Goal: Obtain resource: Obtain resource

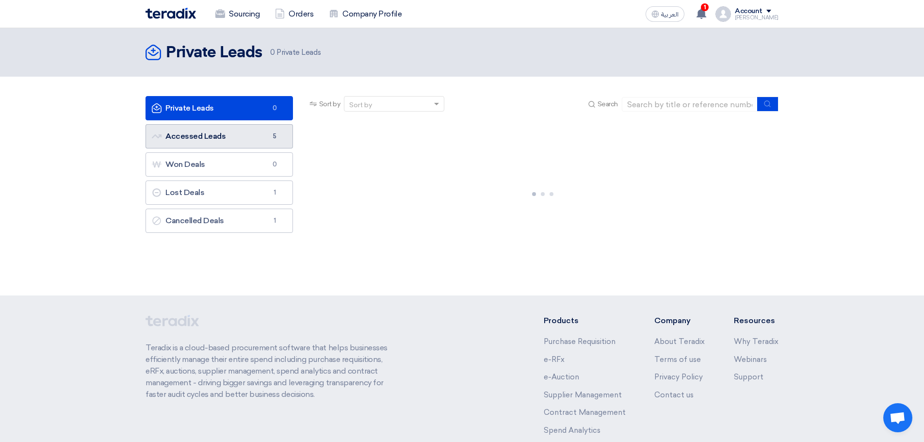
click at [243, 140] on link "Accessed Leads Accessed Leads 5" at bounding box center [218, 136] width 147 height 24
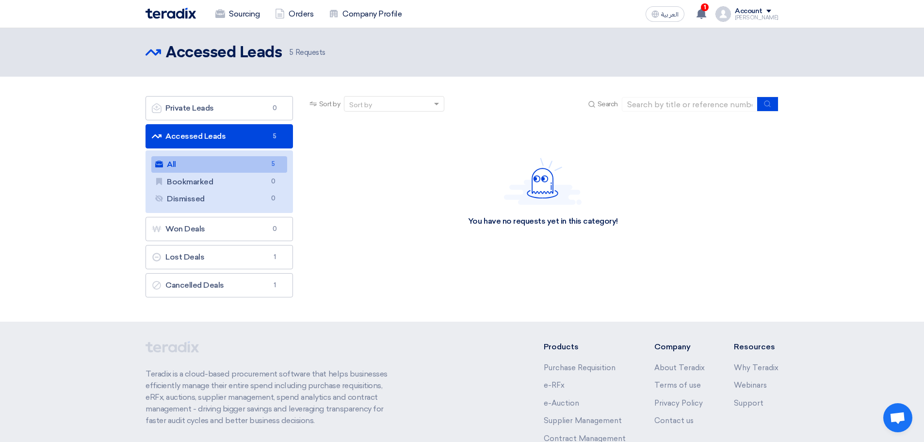
click at [248, 165] on link "All All 5" at bounding box center [219, 164] width 136 height 16
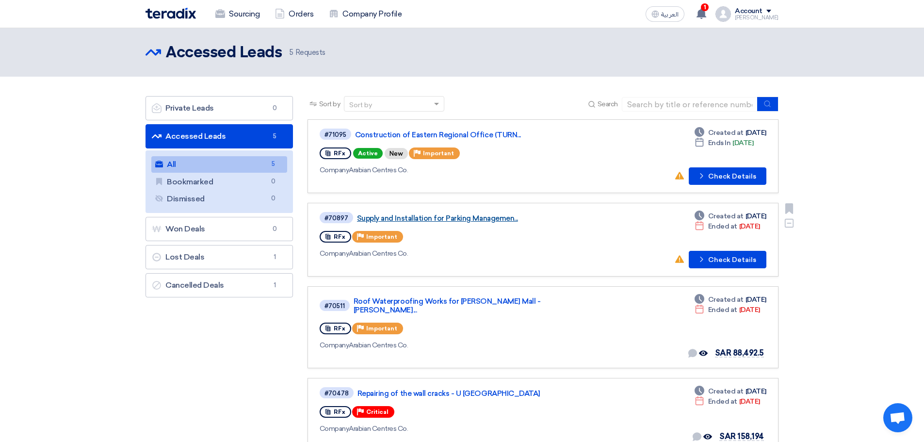
click at [485, 219] on link "Supply and Installation for Parking Managemen..." at bounding box center [478, 218] width 242 height 9
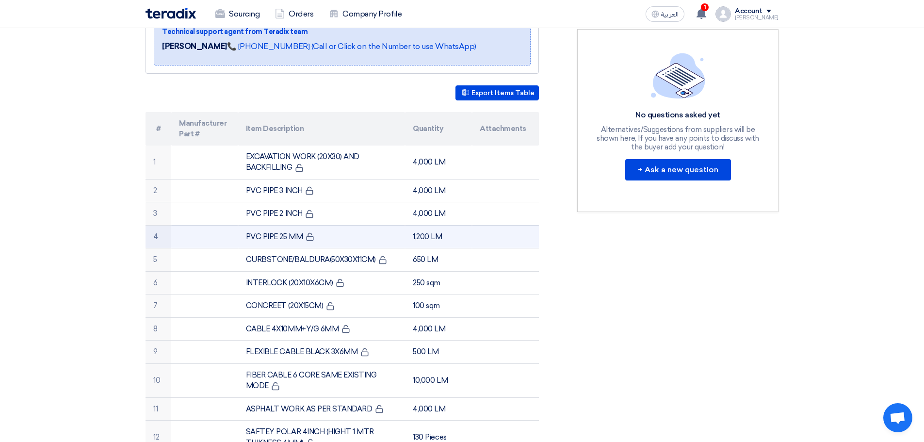
scroll to position [291, 0]
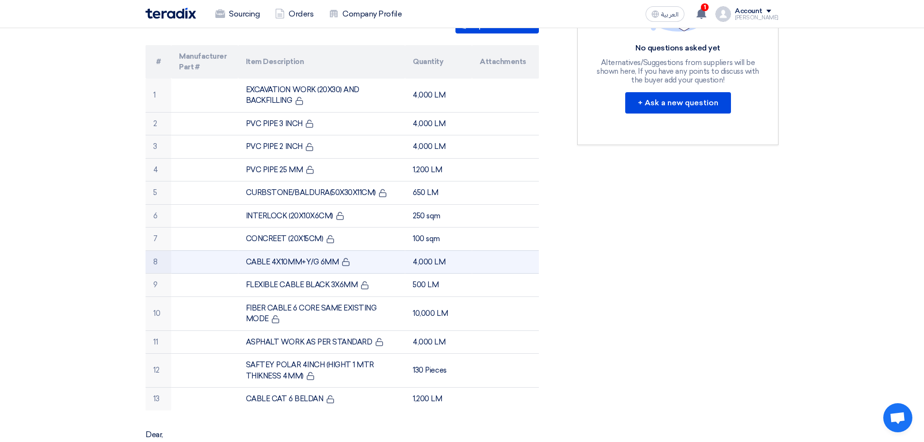
drag, startPoint x: 308, startPoint y: 263, endPoint x: 264, endPoint y: 265, distance: 44.2
click at [271, 266] on td "CABLE 4X10MM+Y/G 6MM" at bounding box center [321, 261] width 167 height 23
click at [256, 264] on td "CABLE 4X10MM+Y/G 6MM" at bounding box center [321, 261] width 167 height 23
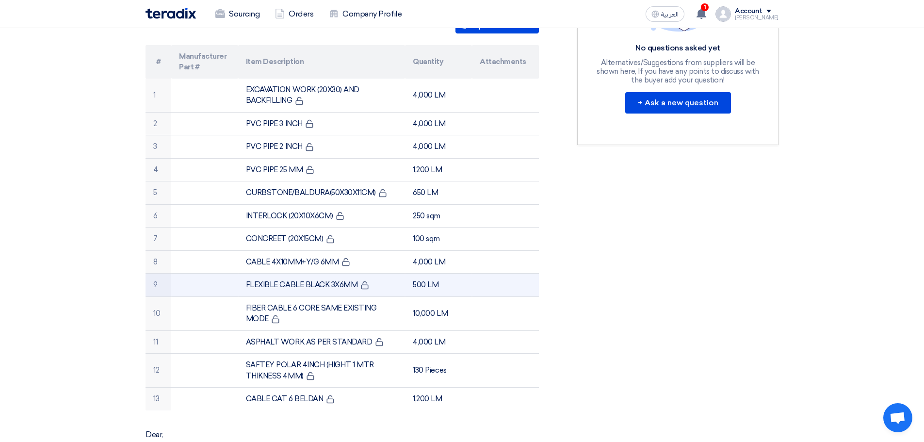
drag, startPoint x: 302, startPoint y: 284, endPoint x: 378, endPoint y: 289, distance: 76.3
click at [378, 289] on td "FLEXIBLE CABLE BLACK 3X6MM" at bounding box center [321, 284] width 167 height 23
click at [342, 288] on td "FLEXIBLE CABLE BLACK 3X6MM" at bounding box center [321, 284] width 167 height 23
click at [331, 286] on td "FLEXIBLE CABLE BLACK 3X6MM" at bounding box center [321, 284] width 167 height 23
click at [299, 282] on td "FLEXIBLE CABLE BLACK 3X6MM" at bounding box center [321, 284] width 167 height 23
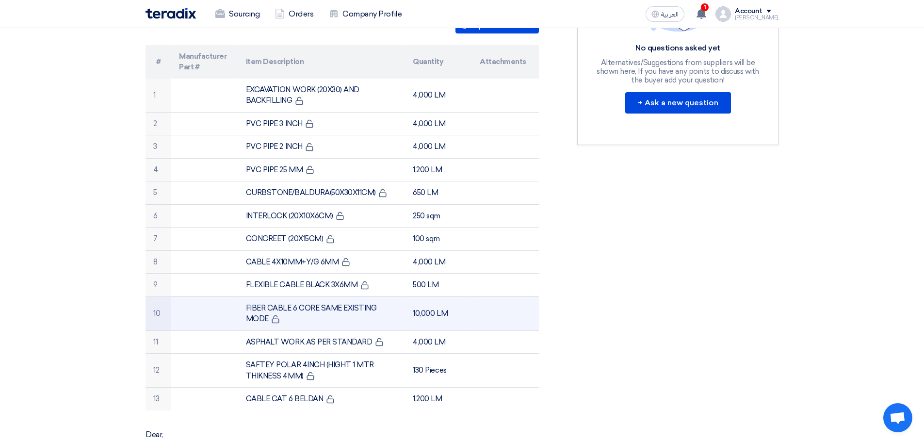
drag, startPoint x: 317, startPoint y: 285, endPoint x: 301, endPoint y: 306, distance: 26.7
click at [315, 286] on td "FLEXIBLE CABLE BLACK 3X6MM" at bounding box center [321, 284] width 167 height 23
drag, startPoint x: 300, startPoint y: 307, endPoint x: 292, endPoint y: 319, distance: 13.6
click at [298, 308] on td "FIBER CABLE 6 CORE SAME EXISTING MODE" at bounding box center [321, 313] width 167 height 34
click at [292, 320] on td "FIBER CABLE 6 CORE SAME EXISTING MODE" at bounding box center [321, 313] width 167 height 34
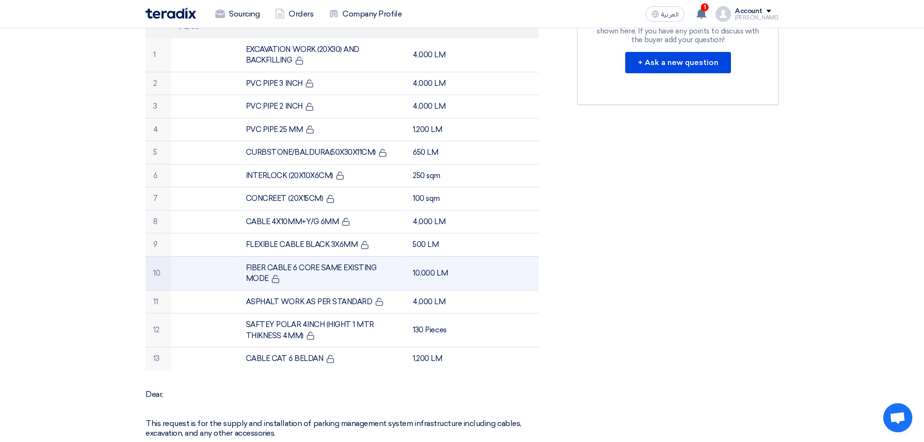
scroll to position [339, 0]
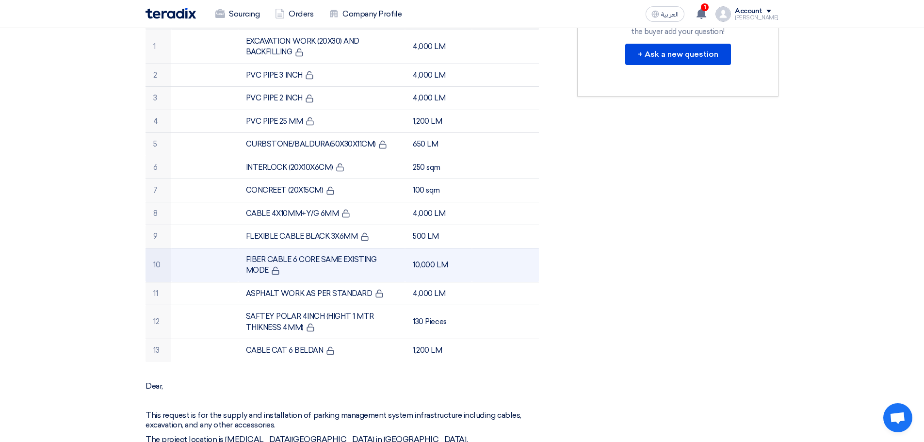
drag, startPoint x: 423, startPoint y: 263, endPoint x: 358, endPoint y: 267, distance: 65.1
click at [406, 262] on td "10,000 LM" at bounding box center [438, 265] width 67 height 34
click at [287, 268] on td "FIBER CABLE 6 CORE SAME EXISTING MODE" at bounding box center [321, 265] width 167 height 34
drag, startPoint x: 256, startPoint y: 271, endPoint x: 241, endPoint y: 248, distance: 27.3
click at [241, 248] on td "FIBER CABLE 6 CORE SAME EXISTING MODE" at bounding box center [321, 265] width 167 height 34
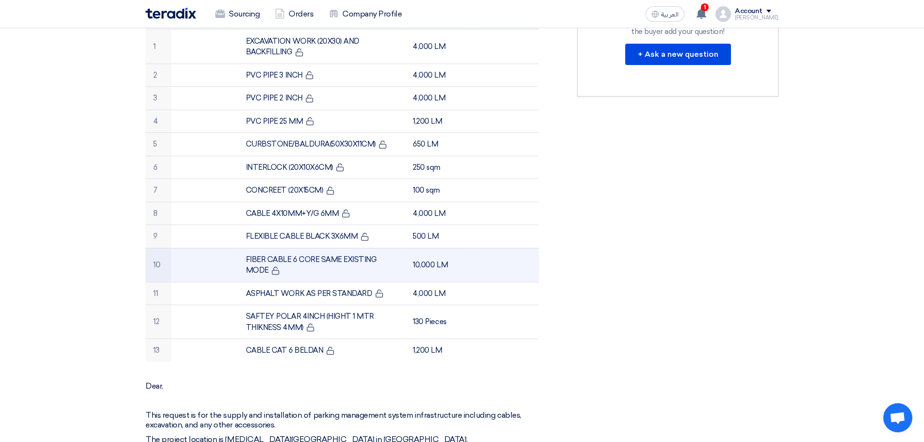
click at [238, 254] on td "FIBER CABLE 6 CORE SAME EXISTING MODE" at bounding box center [321, 265] width 167 height 34
drag, startPoint x: 266, startPoint y: 270, endPoint x: 249, endPoint y: 260, distance: 19.5
click at [249, 260] on td "FIBER CABLE 6 CORE SAME EXISTING MODE" at bounding box center [321, 265] width 167 height 34
drag, startPoint x: 265, startPoint y: 270, endPoint x: 243, endPoint y: 257, distance: 25.2
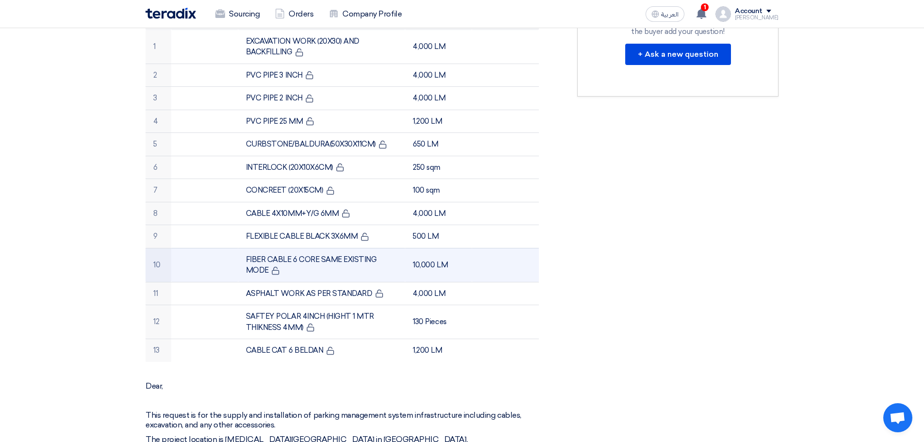
click at [243, 257] on td "FIBER CABLE 6 CORE SAME EXISTING MODE" at bounding box center [321, 265] width 167 height 34
drag, startPoint x: 271, startPoint y: 266, endPoint x: 255, endPoint y: 260, distance: 16.6
click at [255, 260] on td "FIBER CABLE 6 CORE SAME EXISTING MODE" at bounding box center [321, 265] width 167 height 34
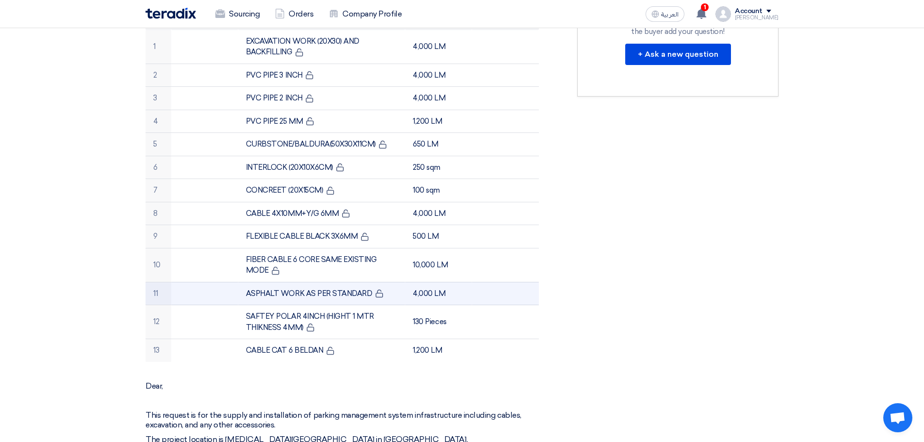
click at [308, 298] on td "ASPHALT WORK AS PER STANDARD" at bounding box center [321, 293] width 167 height 23
click at [278, 293] on td "ASPHALT WORK AS PER STANDARD" at bounding box center [321, 293] width 167 height 23
drag, startPoint x: 243, startPoint y: 293, endPoint x: 364, endPoint y: 291, distance: 120.7
click at [364, 291] on td "ASPHALT WORK AS PER STANDARD" at bounding box center [321, 293] width 167 height 23
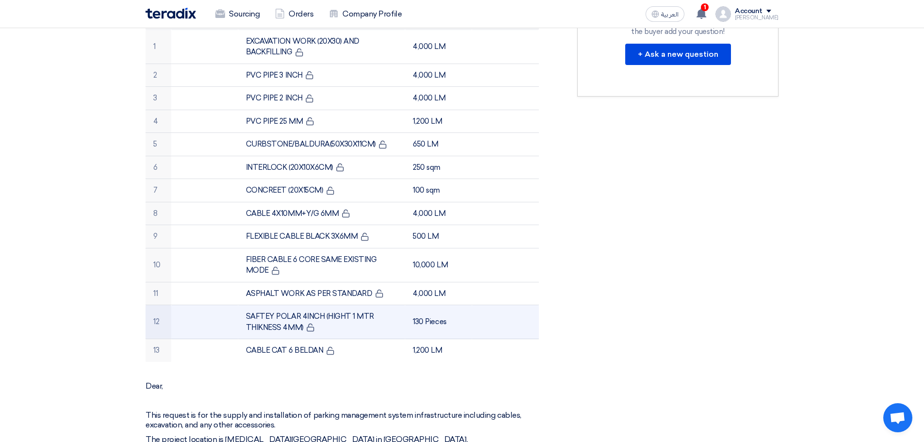
drag, startPoint x: 365, startPoint y: 291, endPoint x: 364, endPoint y: 318, distance: 26.2
click at [365, 292] on td "ASPHALT WORK AS PER STANDARD" at bounding box center [321, 293] width 167 height 23
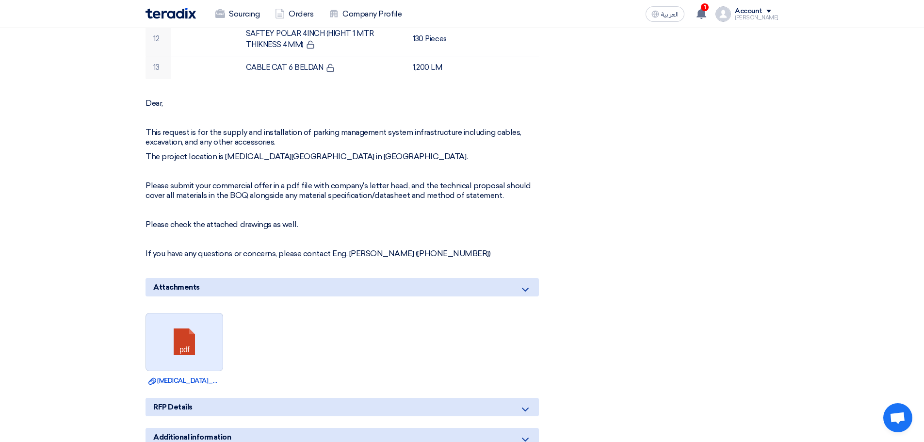
scroll to position [630, 0]
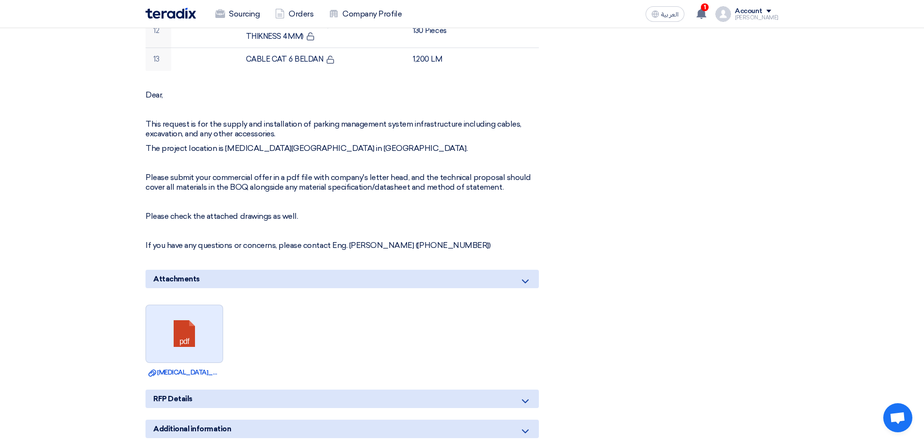
click at [193, 335] on link at bounding box center [185, 334] width 78 height 58
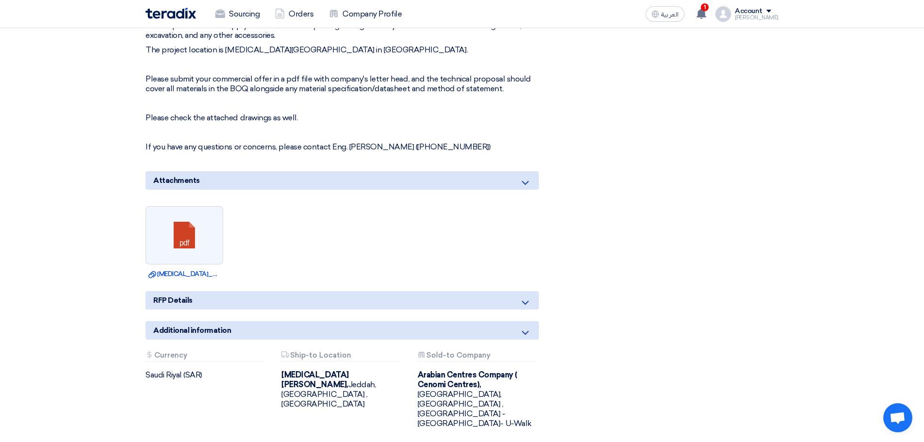
scroll to position [727, 0]
click at [378, 304] on div "RFP Details" at bounding box center [341, 301] width 393 height 18
click at [525, 308] on icon at bounding box center [525, 304] width 12 height 12
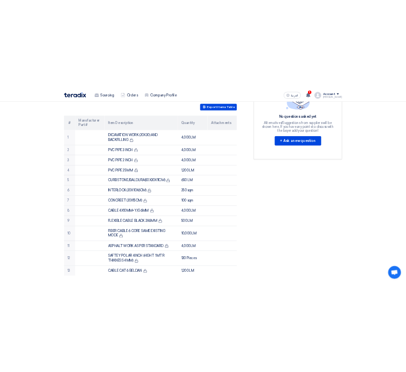
scroll to position [271, 0]
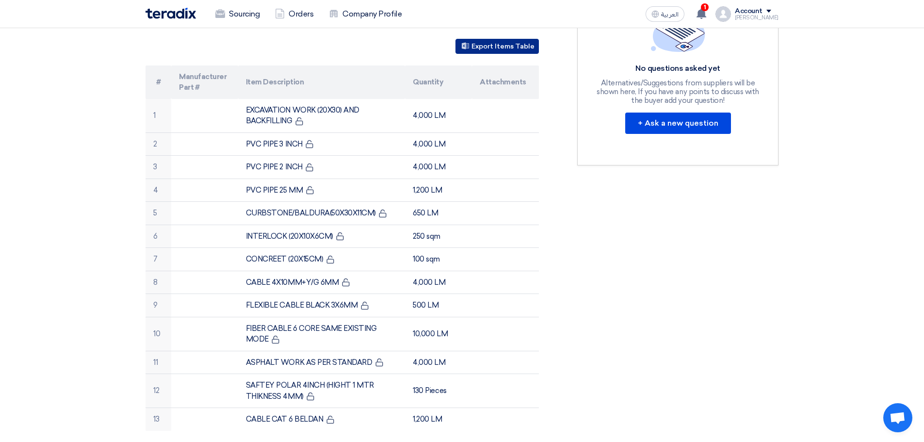
click at [486, 44] on button "Export Items Table" at bounding box center [496, 46] width 83 height 15
